Goal: Task Accomplishment & Management: Manage account settings

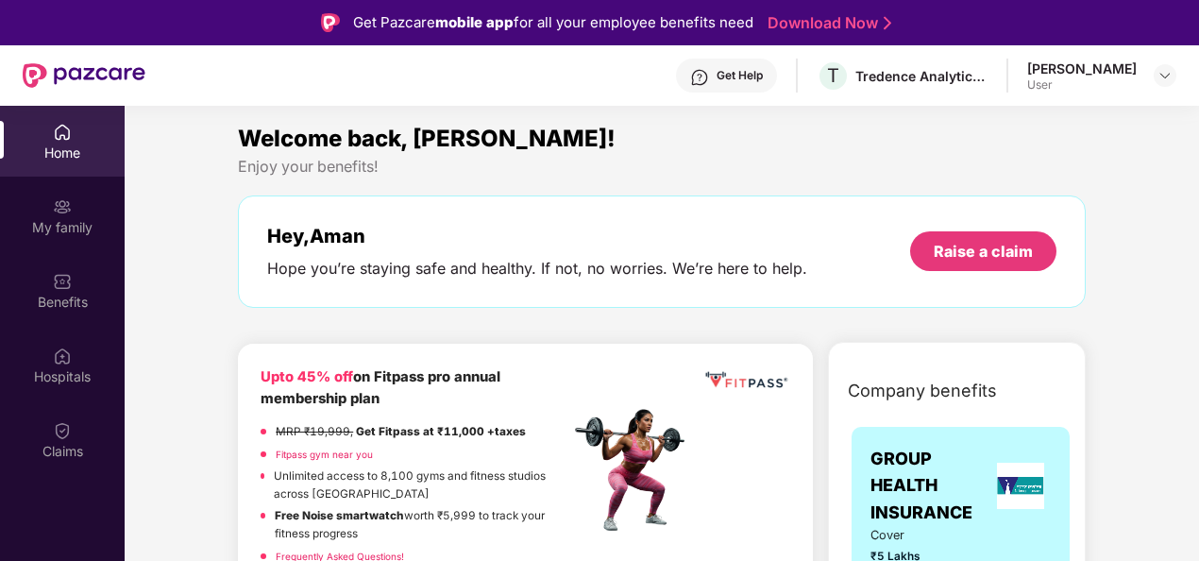
click at [1151, 70] on div "[PERSON_NAME] User" at bounding box center [1101, 75] width 149 height 33
click at [1159, 79] on img at bounding box center [1164, 75] width 15 height 15
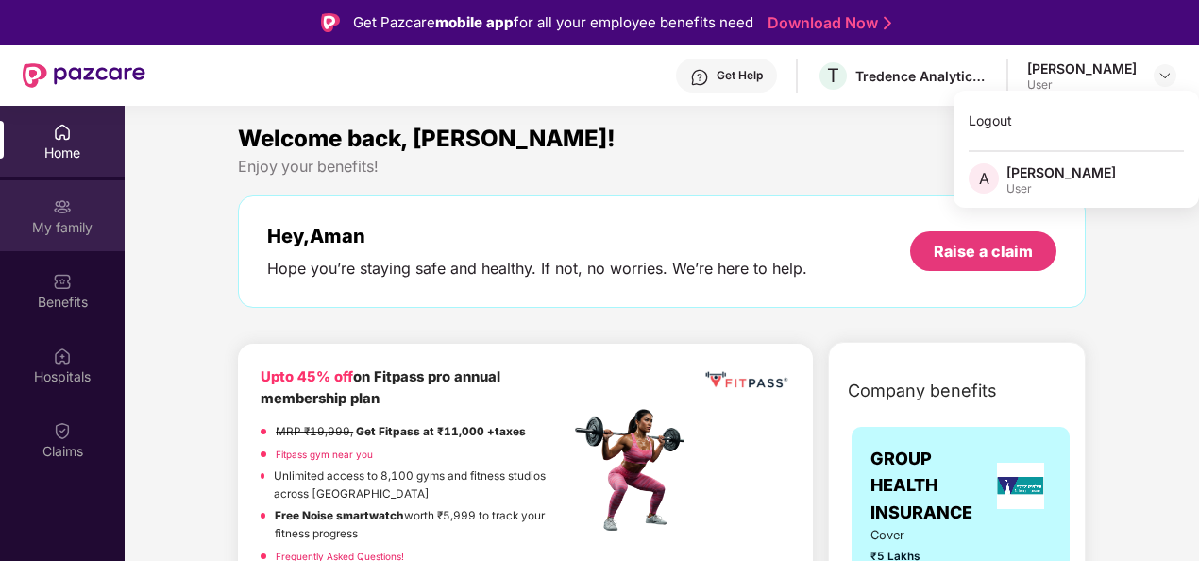
click at [57, 219] on div "My family" at bounding box center [62, 227] width 125 height 19
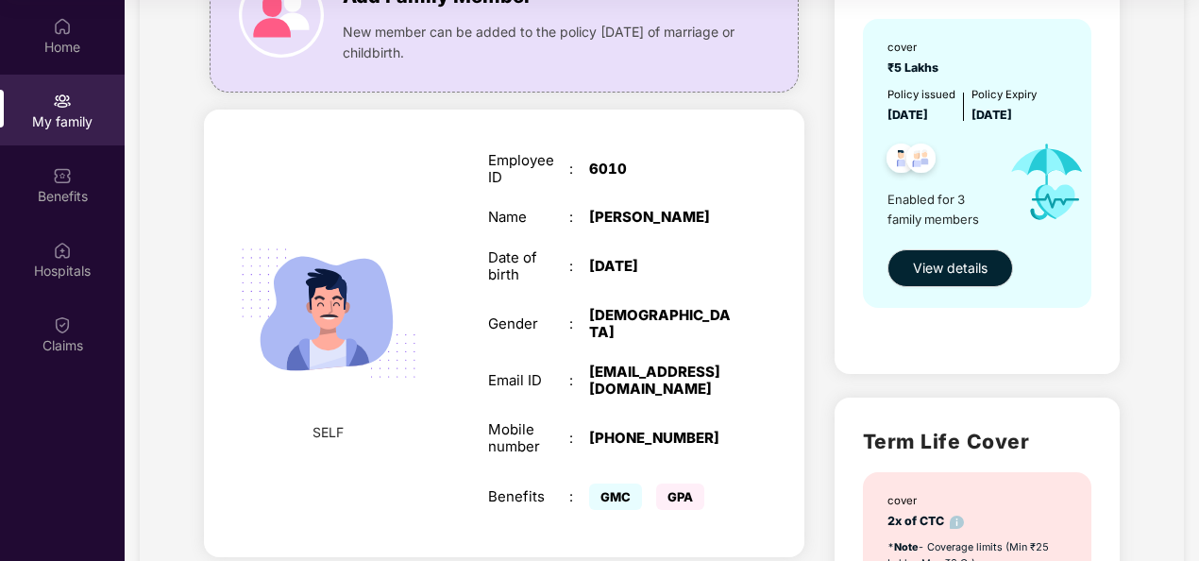
scroll to position [192, 0]
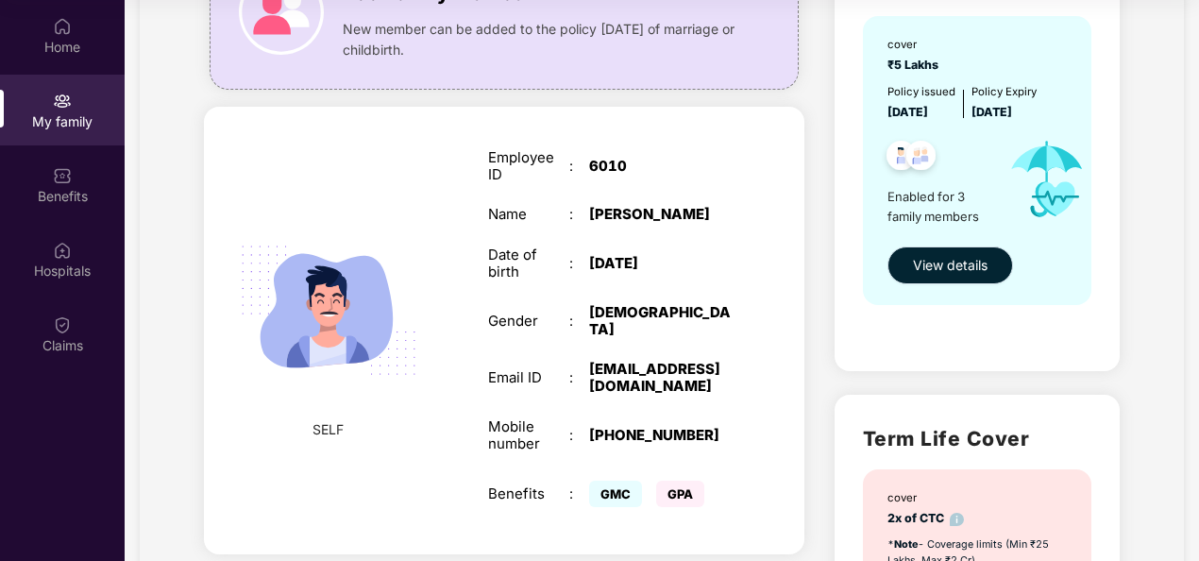
click at [965, 278] on button "View details" at bounding box center [950, 265] width 126 height 38
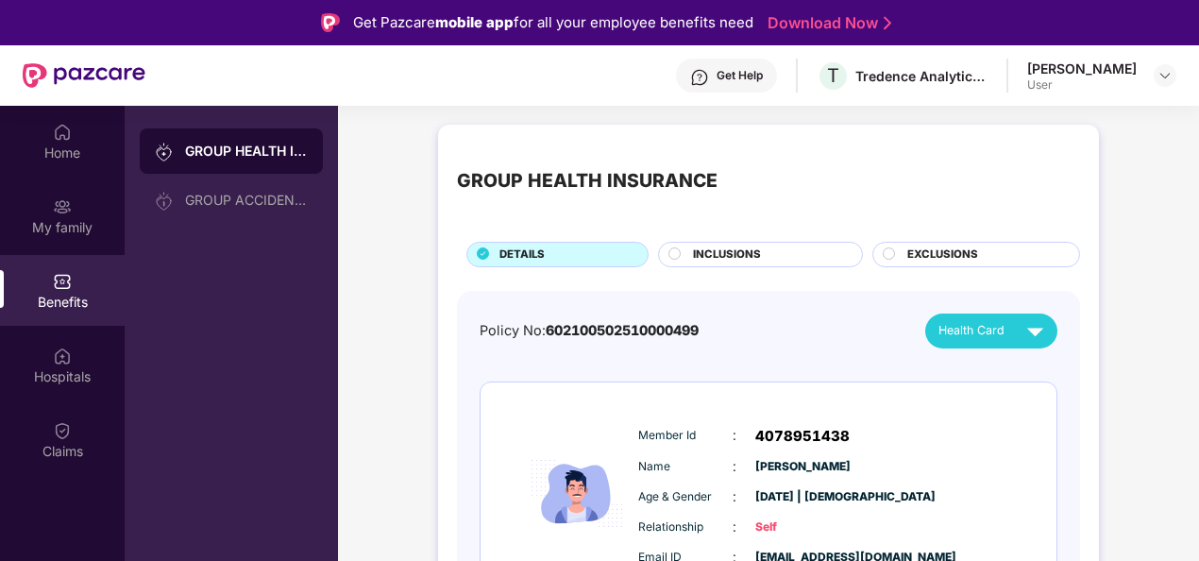
click at [710, 253] on span "INCLUSIONS" at bounding box center [727, 254] width 68 height 17
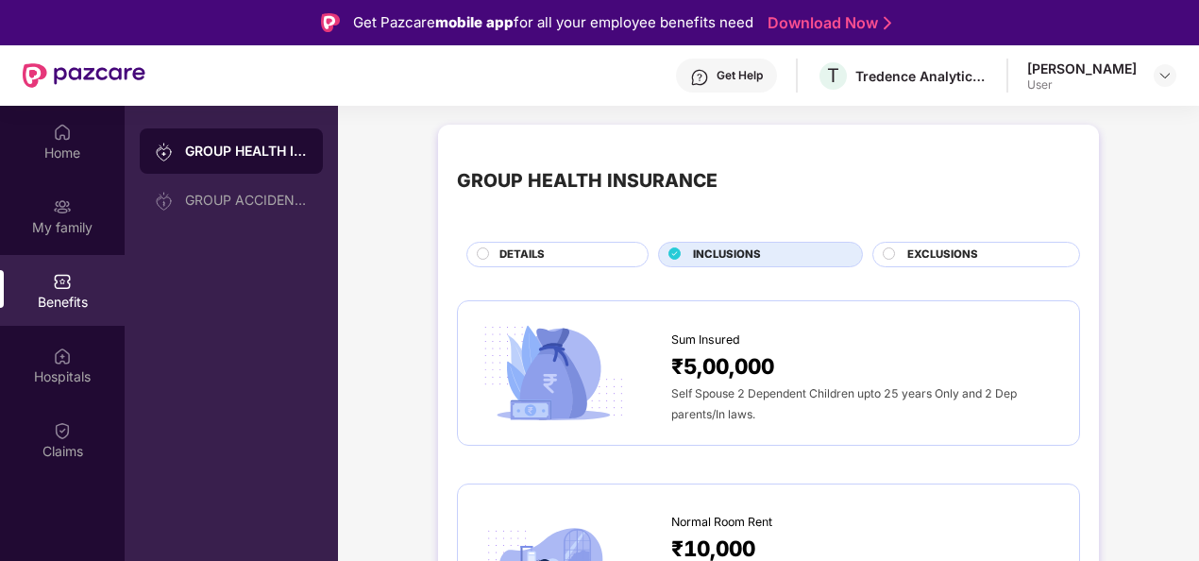
click at [972, 244] on div "EXCLUSIONS" at bounding box center [976, 254] width 208 height 25
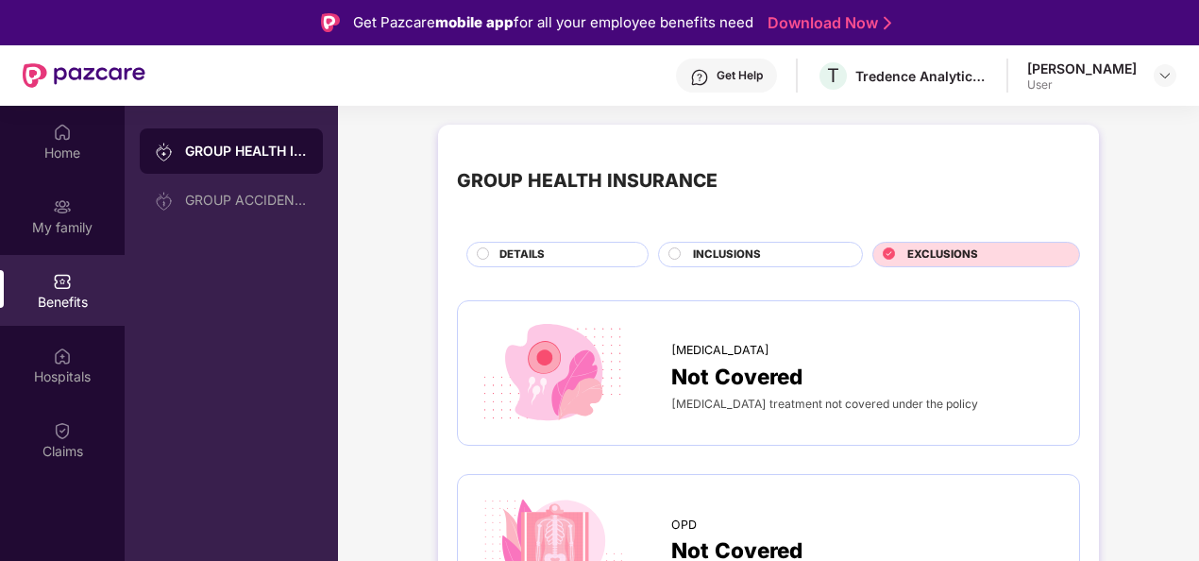
click at [515, 247] on span "DETAILS" at bounding box center [521, 254] width 45 height 17
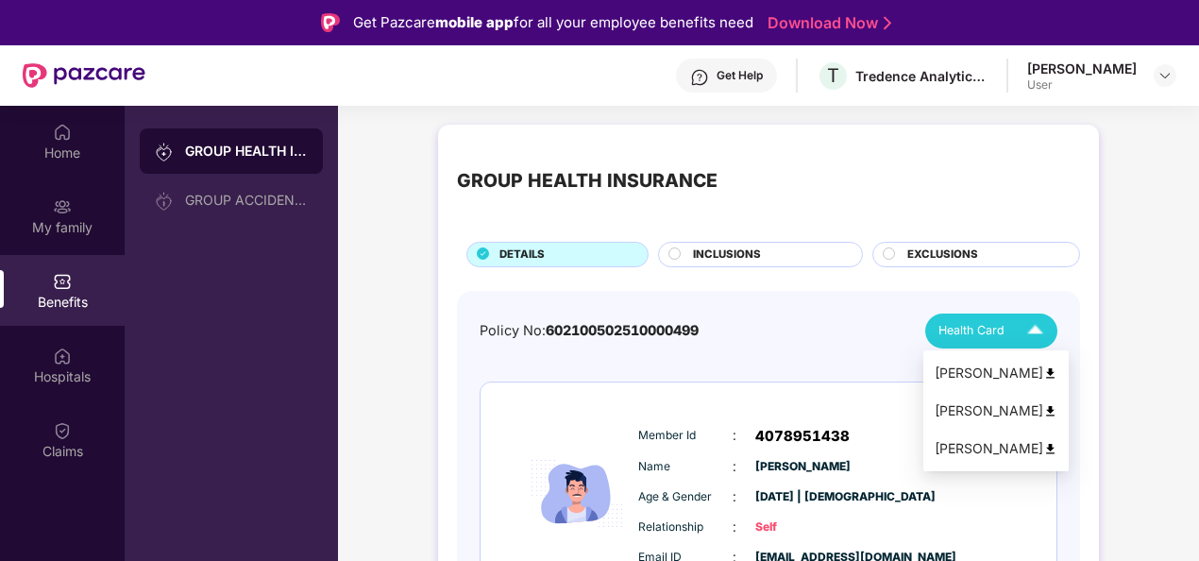
click at [983, 331] on span "Health Card" at bounding box center [971, 330] width 66 height 19
click at [963, 412] on div "[PERSON_NAME]" at bounding box center [996, 410] width 123 height 21
click at [1000, 327] on span "Health Card" at bounding box center [971, 330] width 66 height 19
click at [964, 378] on div "[PERSON_NAME]" at bounding box center [996, 372] width 123 height 21
